Goal: Obtain resource: Obtain resource

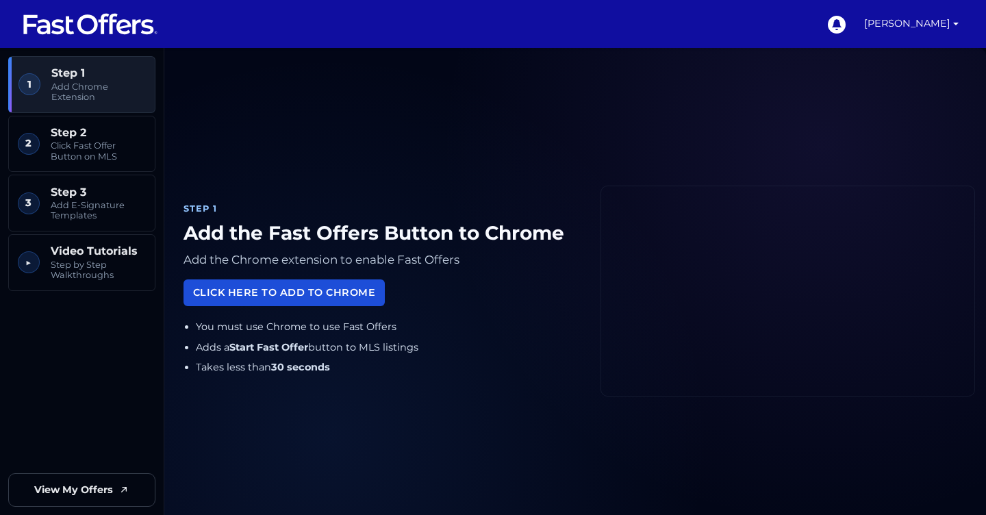
click at [325, 306] on div "Click Here to Add to Chrome" at bounding box center [380, 294] width 395 height 27
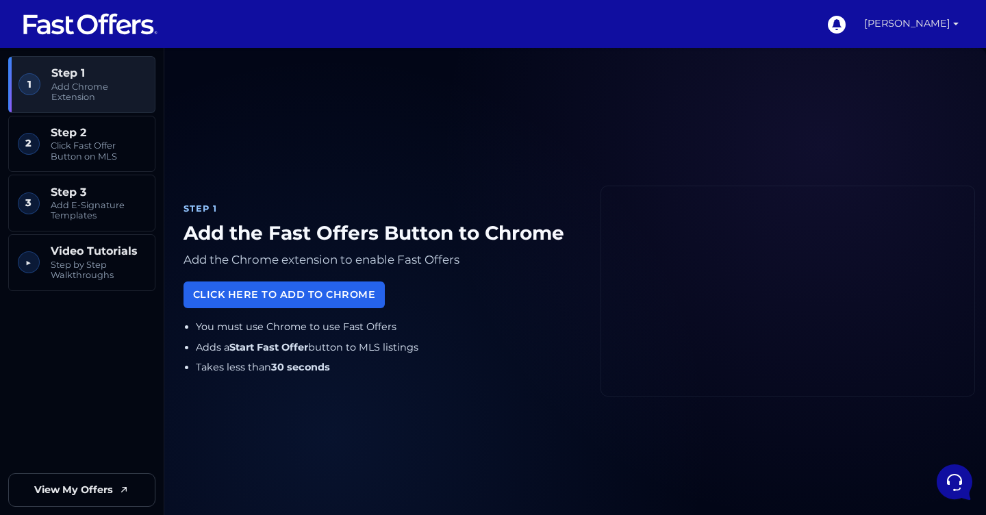
click at [953, 21] on link "[PERSON_NAME]" at bounding box center [910, 24] width 105 height 48
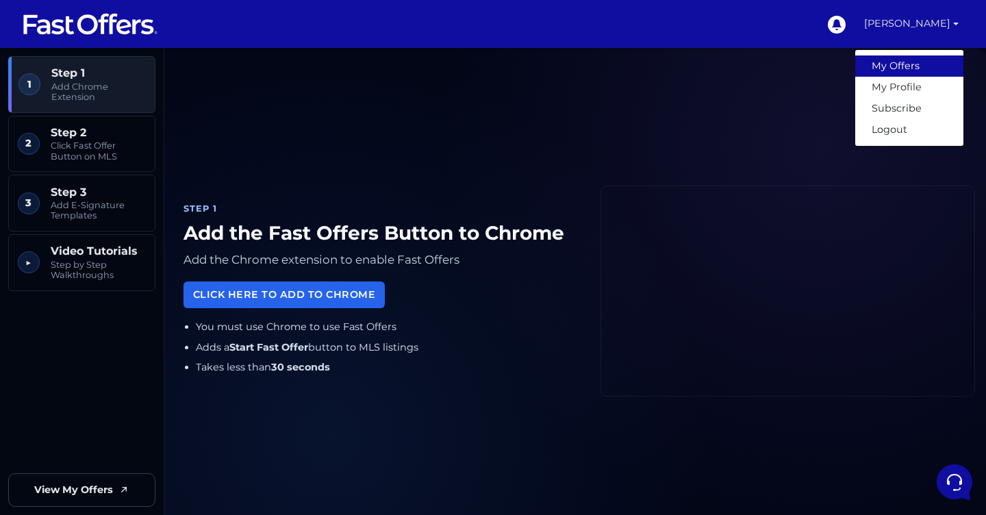
click at [919, 57] on link "My Offers" at bounding box center [909, 65] width 108 height 21
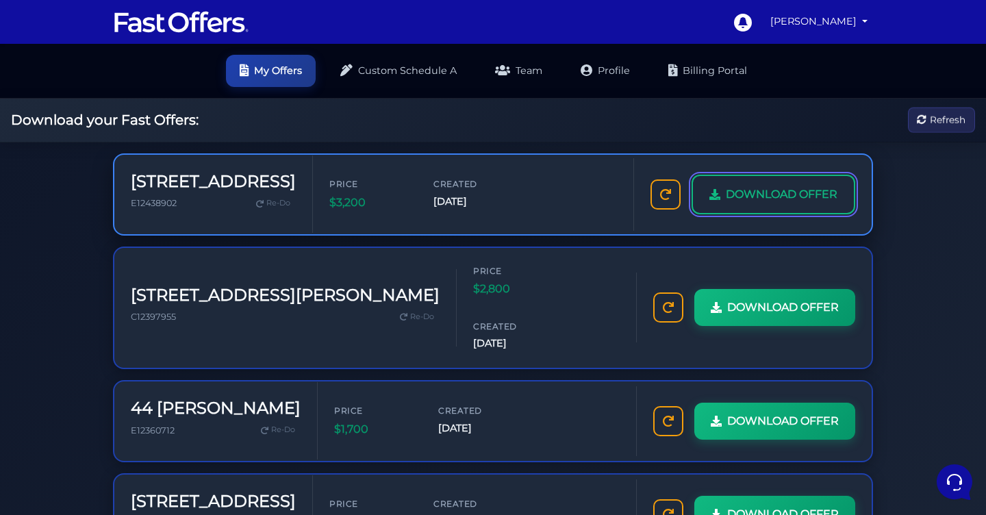
click at [794, 197] on span "DOWNLOAD OFFER" at bounding box center [782, 194] width 112 height 18
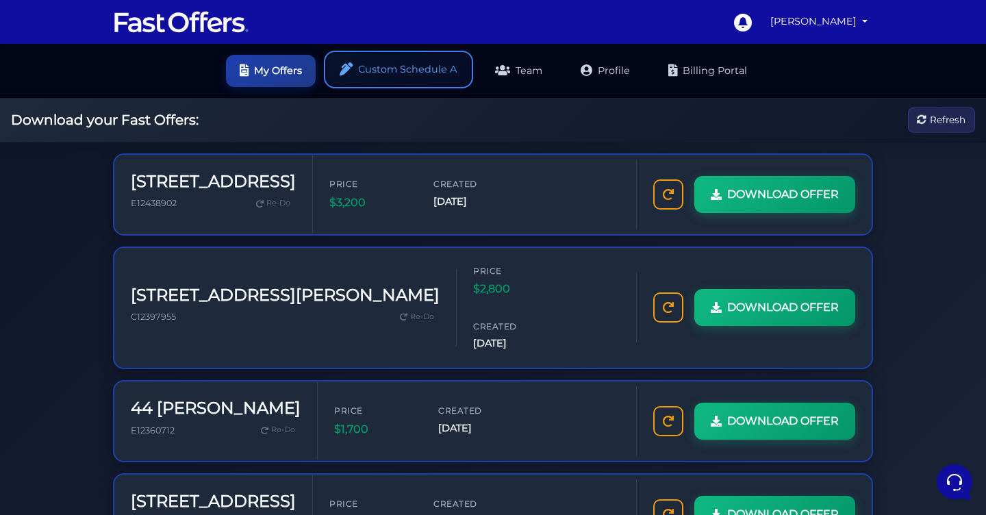
click at [432, 78] on link "Custom Schedule A" at bounding box center [398, 69] width 144 height 32
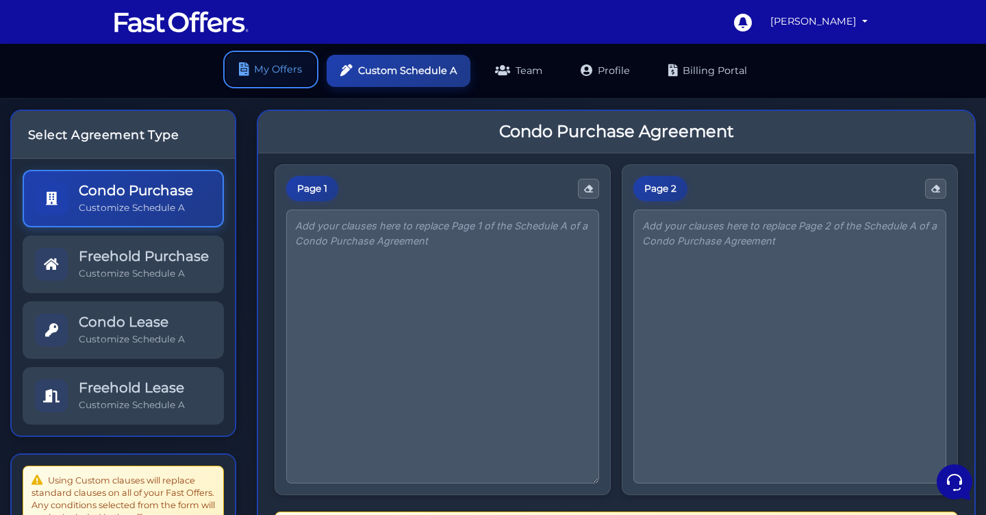
click at [283, 73] on link "My Offers" at bounding box center [271, 69] width 90 height 32
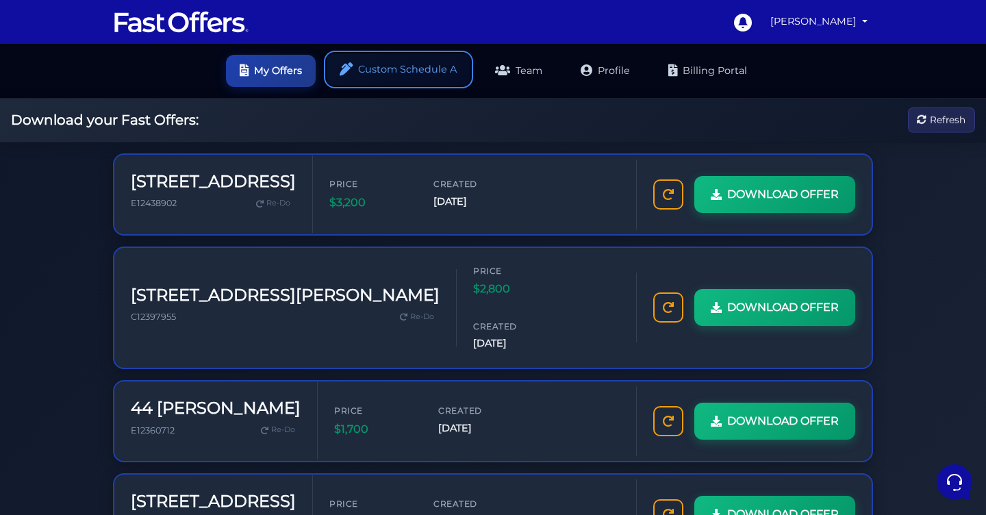
click at [420, 71] on link "Custom Schedule A" at bounding box center [398, 69] width 144 height 32
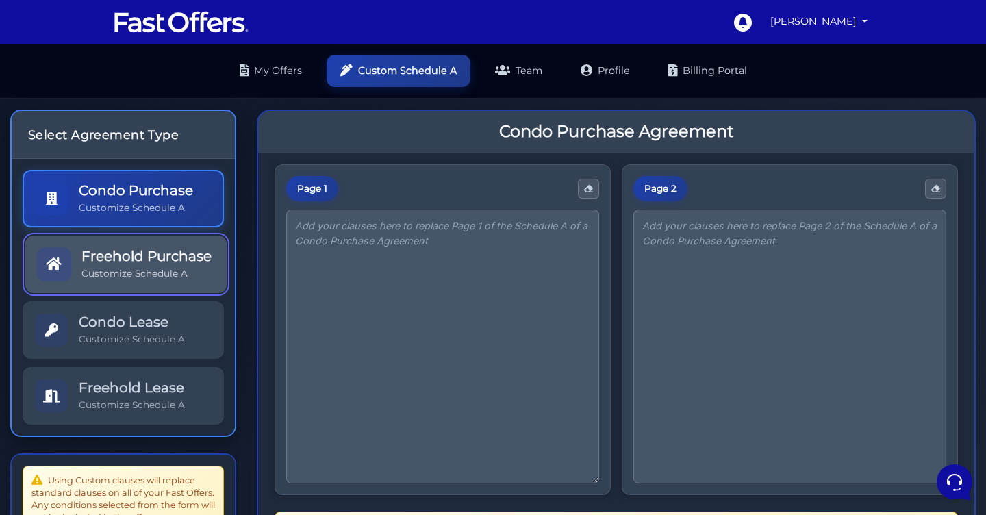
click at [183, 289] on link "Freehold Purchase Customize Schedule A" at bounding box center [125, 263] width 201 height 57
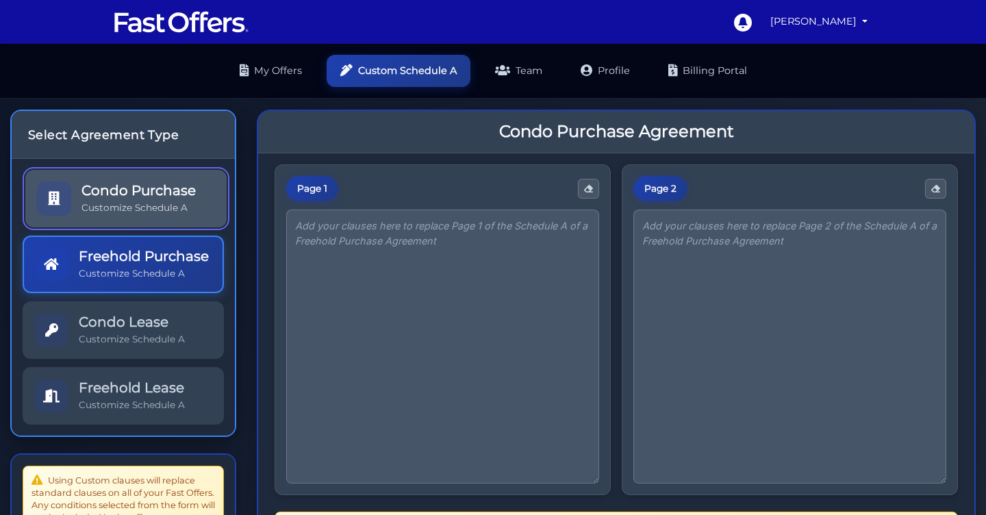
click at [183, 211] on p "Customize Schedule A" at bounding box center [138, 207] width 114 height 13
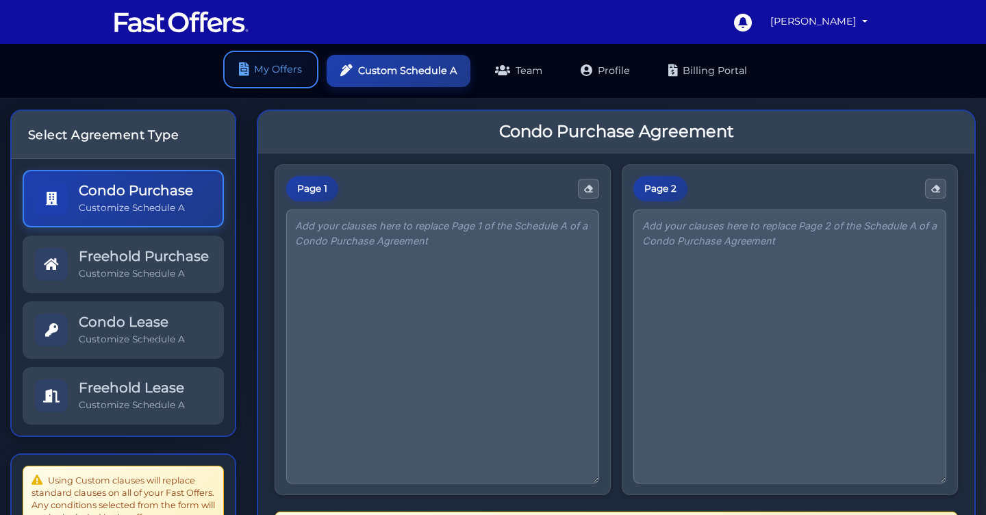
click at [270, 78] on link "My Offers" at bounding box center [271, 69] width 90 height 32
